Goal: Navigation & Orientation: Find specific page/section

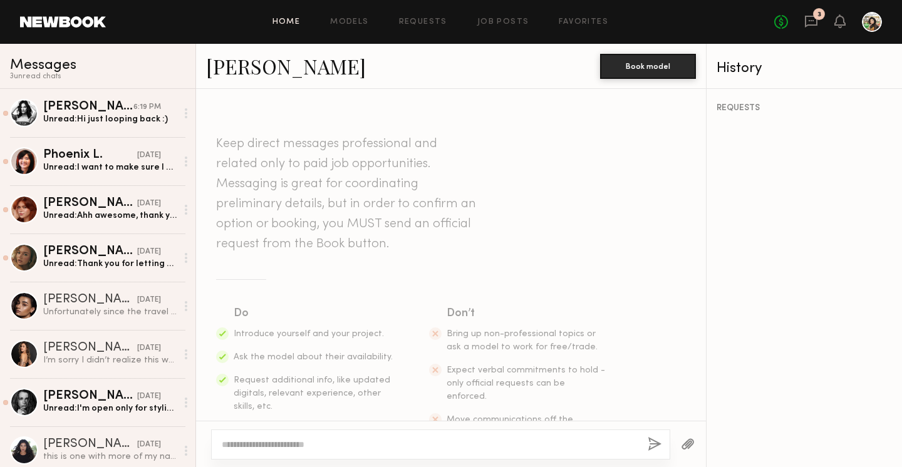
click at [284, 21] on link "Home" at bounding box center [287, 22] width 28 height 8
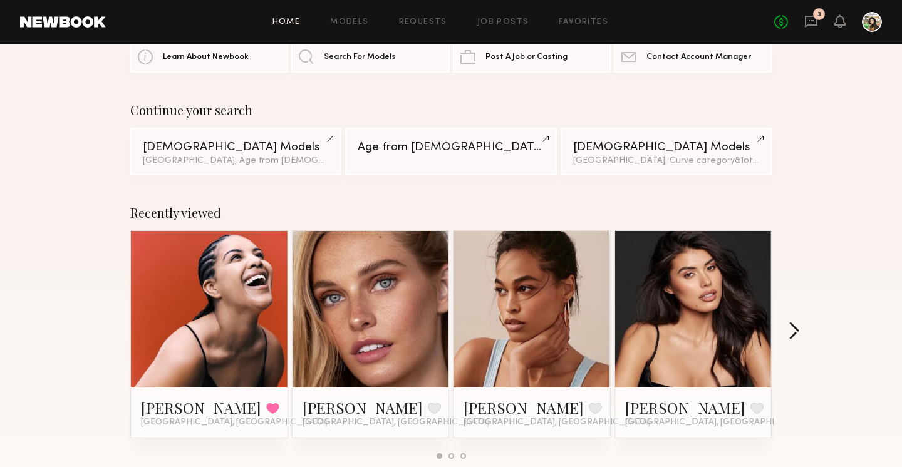
scroll to position [126, 0]
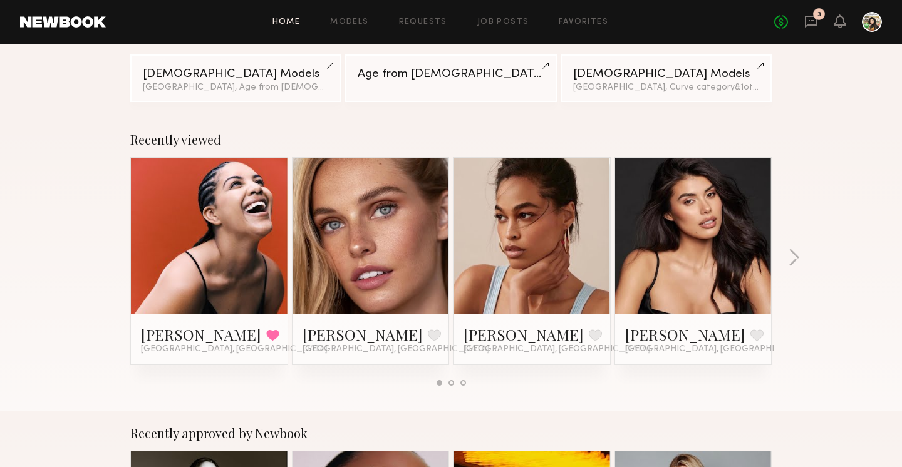
click at [794, 378] on div "Recently viewed [PERSON_NAME] Favorited [GEOGRAPHIC_DATA], [GEOGRAPHIC_DATA] [P…" at bounding box center [451, 264] width 902 height 294
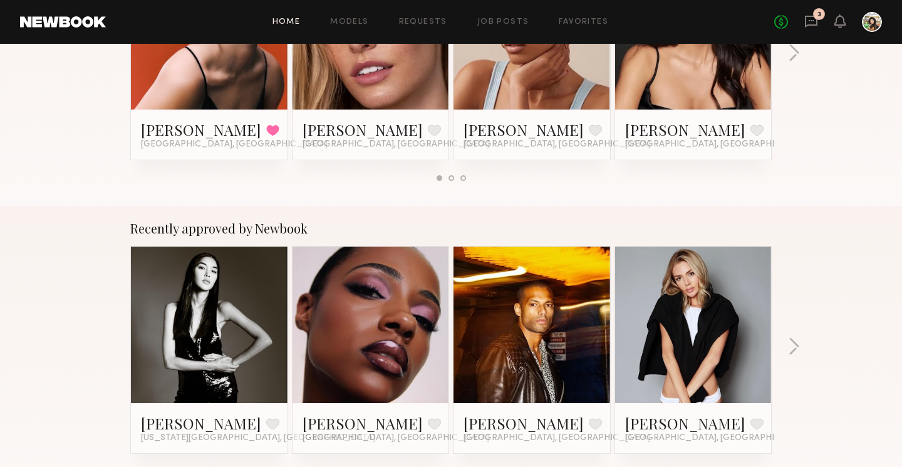
scroll to position [331, 0]
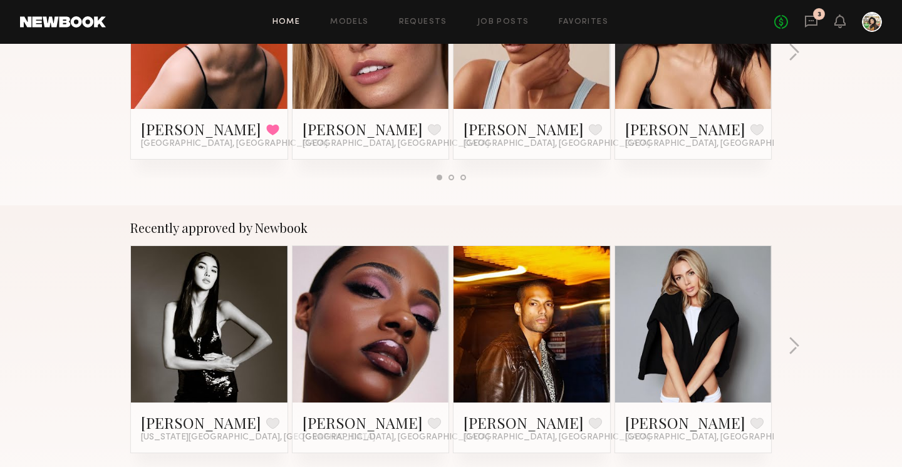
click at [402, 318] on link at bounding box center [371, 324] width 76 height 157
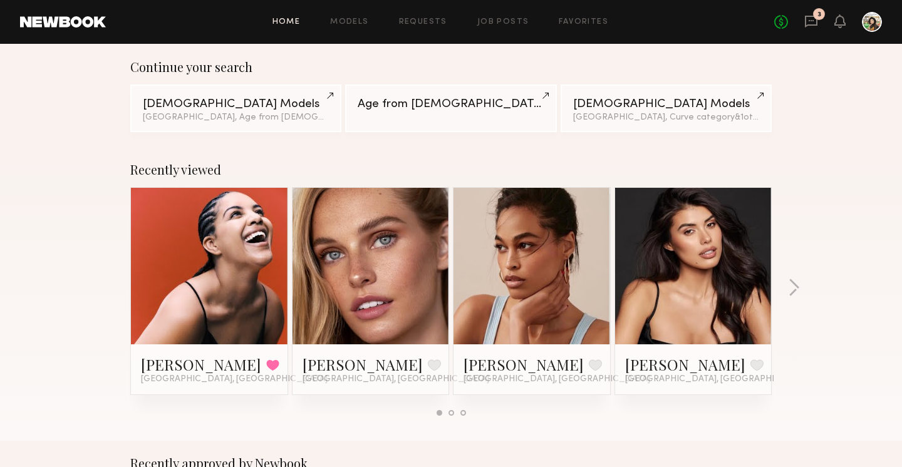
scroll to position [97, 0]
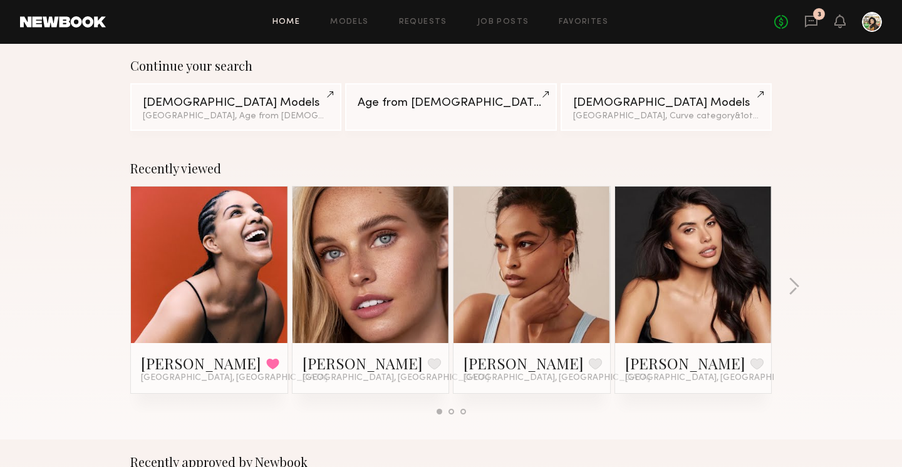
click at [656, 278] on link at bounding box center [693, 265] width 76 height 157
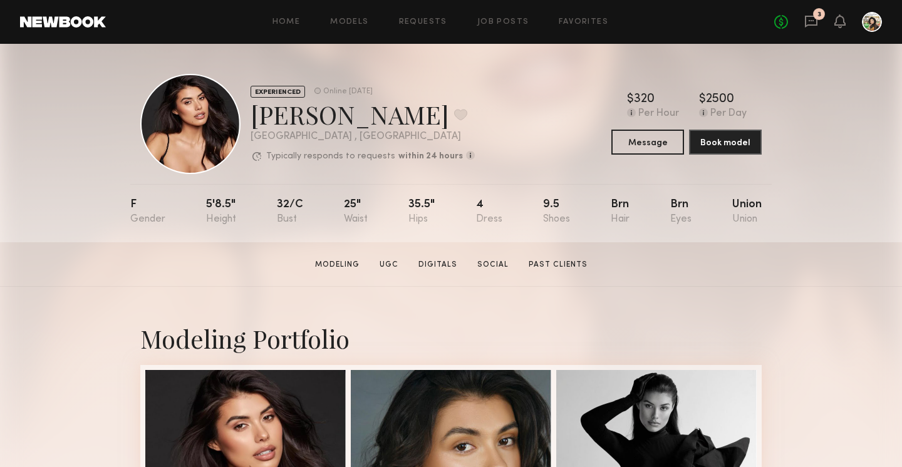
click at [276, 89] on div "EXPERIENCED" at bounding box center [278, 92] width 55 height 12
